Goal: Find specific page/section: Find specific page/section

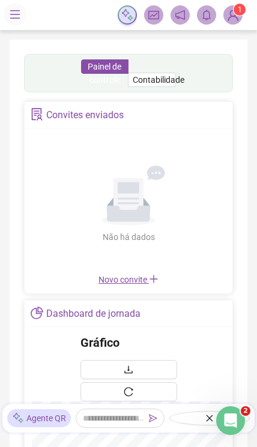
click at [227, 14] on img at bounding box center [233, 15] width 18 height 18
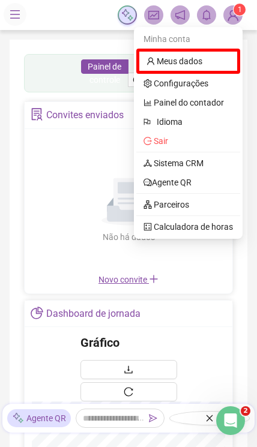
click at [185, 164] on link "Sistema CRM" at bounding box center [173, 163] width 60 height 10
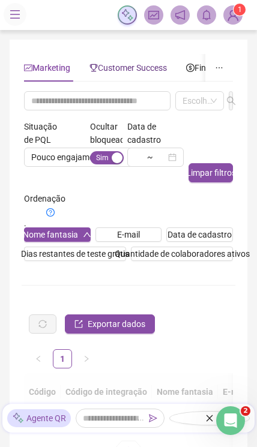
click at [132, 63] on span "Customer Success" at bounding box center [127, 68] width 77 height 10
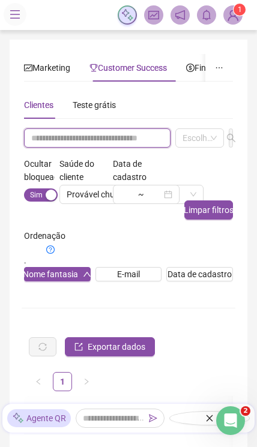
click at [95, 142] on input "text" at bounding box center [97, 137] width 146 height 19
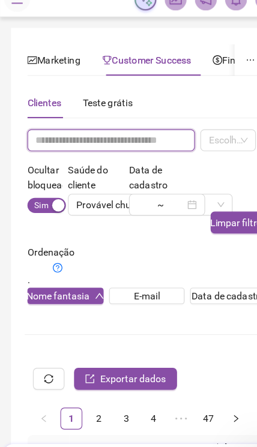
click at [64, 128] on input "text" at bounding box center [97, 137] width 146 height 19
paste input "**********"
type input "**********"
click at [189, 128] on div "Escolha um ou mais filtros" at bounding box center [199, 137] width 49 height 19
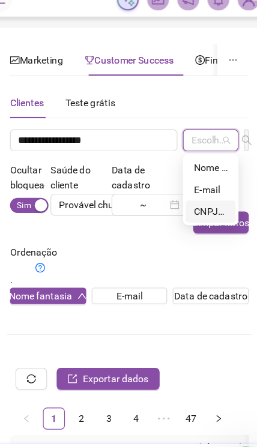
click at [185, 194] on div "CNPJ/CPF" at bounding box center [199, 200] width 29 height 13
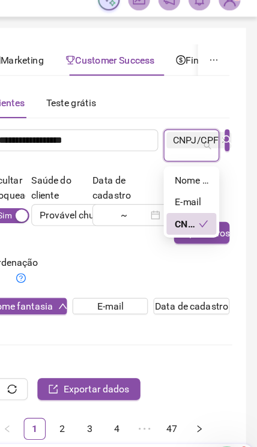
click at [226, 133] on icon "search" at bounding box center [231, 138] width 10 height 10
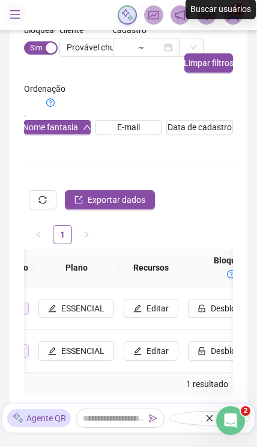
scroll to position [0, 1172]
